Goal: Task Accomplishment & Management: Use online tool/utility

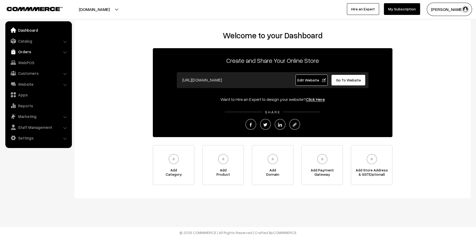
click at [25, 50] on link "Orders" at bounding box center [38, 52] width 63 height 10
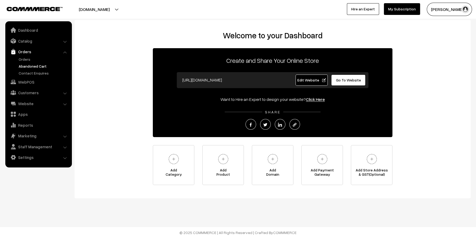
click at [27, 66] on link "Abandoned Cart" at bounding box center [43, 66] width 53 height 6
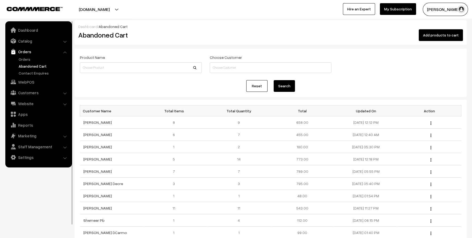
click at [27, 51] on link "Orders" at bounding box center [38, 52] width 63 height 10
click at [25, 56] on link "Orders" at bounding box center [38, 52] width 63 height 10
click at [22, 59] on link "Orders" at bounding box center [43, 59] width 53 height 6
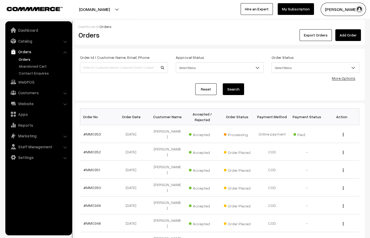
click at [19, 63] on ul "Orders" at bounding box center [39, 65] width 64 height 19
drag, startPoint x: 19, startPoint y: 63, endPoint x: 24, endPoint y: 69, distance: 7.8
click at [24, 69] on ul "Orders" at bounding box center [39, 65] width 64 height 19
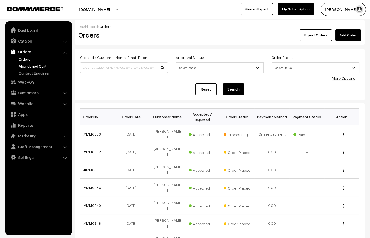
click at [25, 67] on link "Abandoned Cart" at bounding box center [43, 66] width 53 height 6
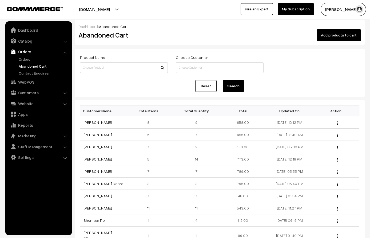
click at [30, 64] on link "Abandoned Cart" at bounding box center [43, 66] width 53 height 6
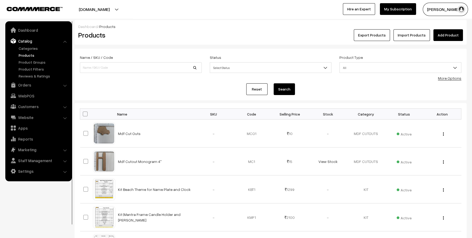
click at [375, 35] on button "Export Products" at bounding box center [372, 35] width 36 height 12
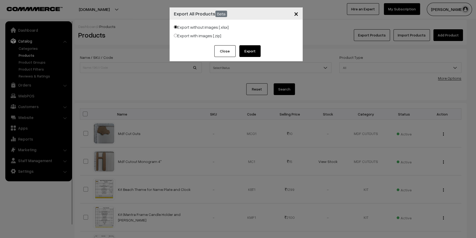
click at [214, 35] on label "Export with images [.zip]" at bounding box center [197, 36] width 47 height 6
click at [177, 35] on input "Export with images [.zip]" at bounding box center [175, 35] width 3 height 3
radio input "true"
click at [214, 35] on label "Export with images [.zip]" at bounding box center [197, 36] width 47 height 6
click at [177, 35] on input "Export with images [.zip]" at bounding box center [175, 35] width 3 height 3
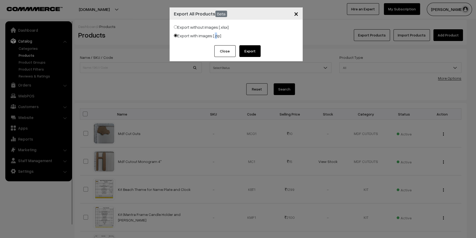
drag, startPoint x: 214, startPoint y: 35, endPoint x: 255, endPoint y: 54, distance: 45.4
click at [255, 54] on button "Export" at bounding box center [250, 51] width 21 height 12
click at [298, 15] on span "×" at bounding box center [296, 14] width 5 height 10
